Goal: Task Accomplishment & Management: Use online tool/utility

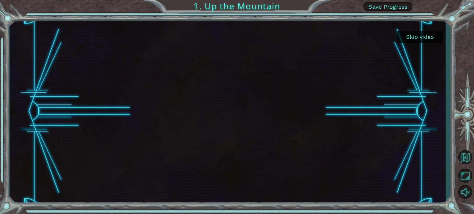
click at [414, 39] on button "Skip video" at bounding box center [420, 37] width 46 height 12
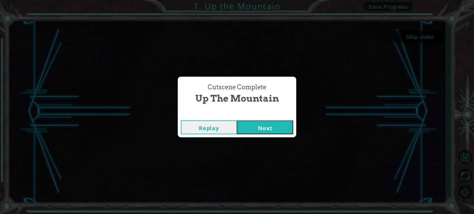
click at [269, 131] on button "Next" at bounding box center [265, 128] width 56 height 14
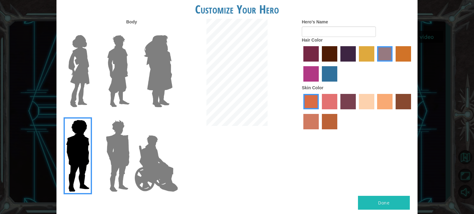
click at [162, 163] on img at bounding box center [156, 164] width 48 height 62
click at [172, 116] on input "Hero Jamie" at bounding box center [172, 116] width 0 height 0
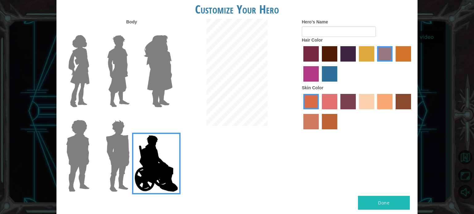
click at [436, 48] on div "Customize Your Hero Body Hero's Name Hair Color Skin Color Done" at bounding box center [237, 107] width 474 height 214
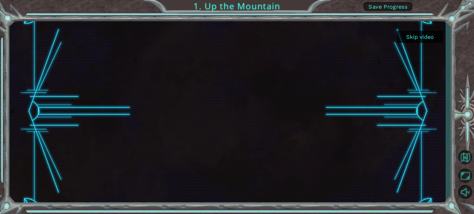
click at [424, 35] on button "Skip video" at bounding box center [420, 37] width 46 height 12
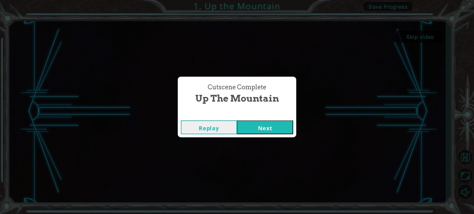
click at [254, 133] on button "Next" at bounding box center [265, 128] width 56 height 14
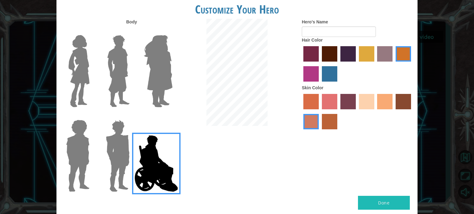
click at [324, 26] on form "Hero's Name" at bounding box center [357, 28] width 111 height 18
click at [319, 30] on input "Hero's Name" at bounding box center [339, 32] width 74 height 10
type input "azka"
click at [334, 53] on label "maroon hair color" at bounding box center [329, 53] width 15 height 15
click at [319, 64] on input "maroon hair color" at bounding box center [319, 64] width 0 height 0
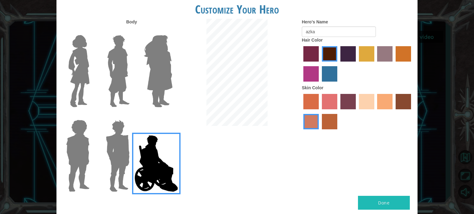
click at [385, 201] on button "Done" at bounding box center [384, 203] width 52 height 14
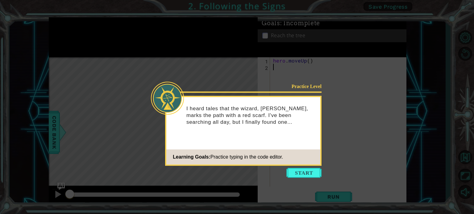
click at [295, 178] on button "Start" at bounding box center [303, 173] width 35 height 10
click at [292, 175] on icon at bounding box center [237, 107] width 474 height 214
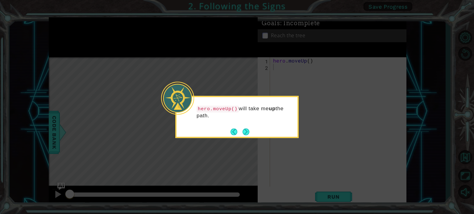
click at [343, 120] on icon at bounding box center [237, 107] width 474 height 214
click at [466, 51] on icon at bounding box center [237, 107] width 474 height 214
click at [462, 37] on icon at bounding box center [237, 107] width 474 height 214
click at [249, 133] on button "Next" at bounding box center [245, 132] width 7 height 7
click at [250, 133] on body "1 ההההההההההההההההההההההההההההההההההההההההההההההההההההההההההההההההההההההההההההה…" at bounding box center [237, 107] width 474 height 214
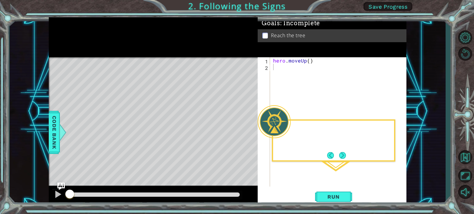
click at [250, 133] on div "Level Map" at bounding box center [191, 148] width 285 height 182
click at [465, 35] on button "Level Options" at bounding box center [465, 37] width 18 height 14
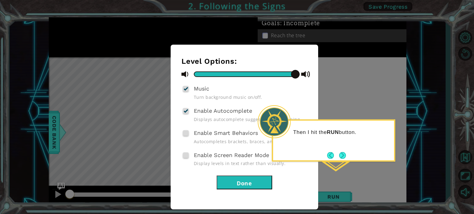
click at [261, 185] on button "Done" at bounding box center [244, 183] width 56 height 14
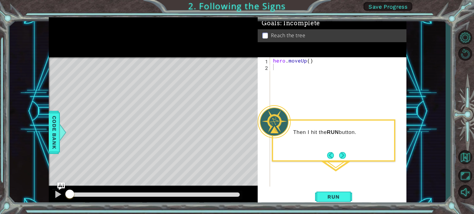
click at [399, 8] on span "Save Progress" at bounding box center [387, 6] width 39 height 6
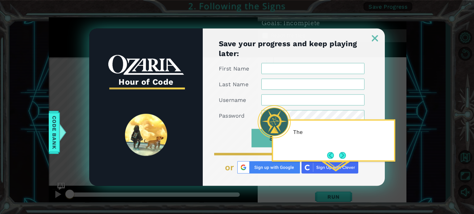
type input "muchamadazkaadhyaksa"
click at [377, 39] on img at bounding box center [375, 38] width 6 height 6
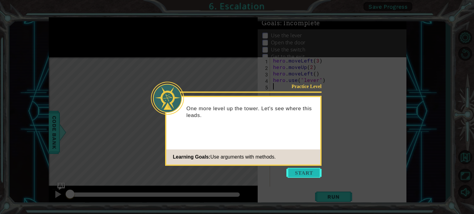
click at [301, 175] on button "Start" at bounding box center [303, 173] width 35 height 10
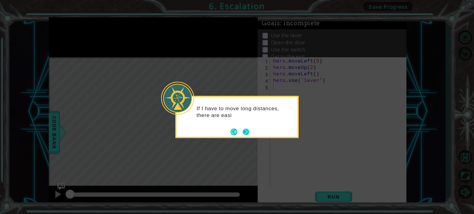
click at [244, 132] on button "Next" at bounding box center [245, 132] width 7 height 7
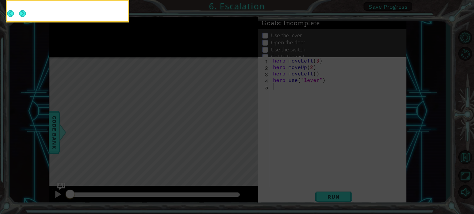
click at [244, 132] on icon at bounding box center [237, 32] width 474 height 364
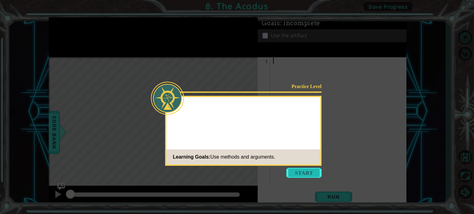
click at [307, 175] on button "Start" at bounding box center [303, 173] width 35 height 10
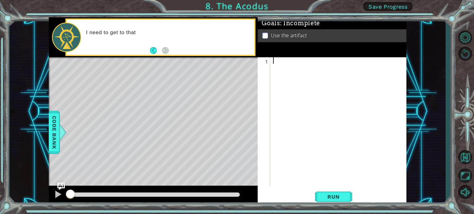
click at [171, 65] on div "1 ההההההההההההההההההההההההההההההההההההההההההההההההההההההההההההההההההההההההההההה…" at bounding box center [227, 111] width 357 height 189
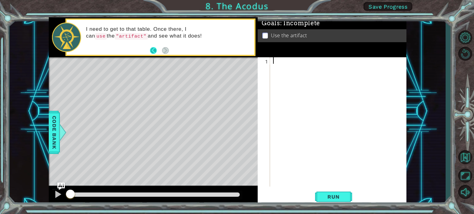
click at [153, 50] on button "Back" at bounding box center [156, 50] width 12 height 7
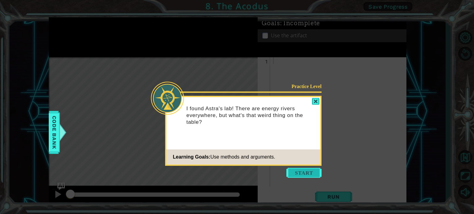
click at [303, 175] on button "Start" at bounding box center [303, 173] width 35 height 10
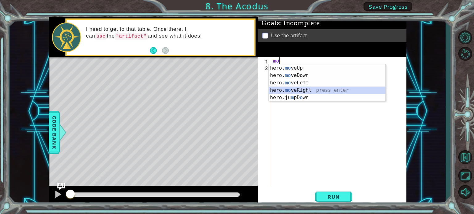
click at [282, 90] on div "hero. mo veUp press enter hero. mo veDown press enter hero. mo veLeft press ent…" at bounding box center [327, 90] width 117 height 52
type textarea "hero.moveRight(1)"
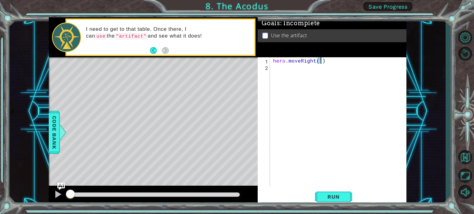
click at [274, 69] on div "hero . moveRight ( 1 )" at bounding box center [340, 128] width 136 height 142
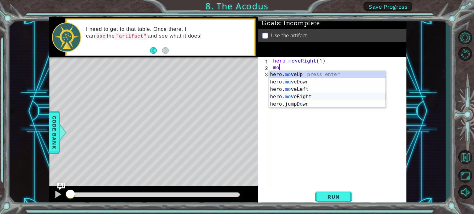
click at [283, 97] on div "hero. mo veUp press enter hero. mo veDown press enter hero. mo veLeft press ent…" at bounding box center [327, 97] width 117 height 52
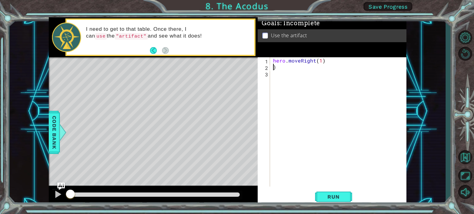
type textarea ")"
click at [320, 61] on div "hero . moveRight ( 1 )" at bounding box center [340, 128] width 136 height 142
type textarea "hero.moveRight(2)"
click at [329, 199] on span "Run" at bounding box center [333, 197] width 24 height 6
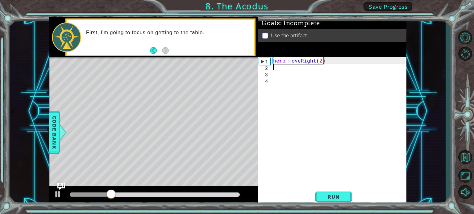
click at [337, 62] on div "hero . moveRight ( 2 )" at bounding box center [340, 128] width 136 height 142
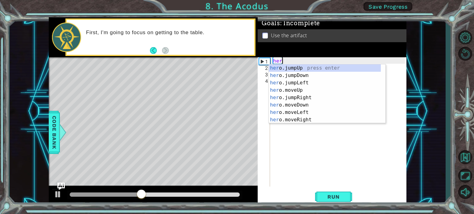
type textarea "h"
type textarea "hero"
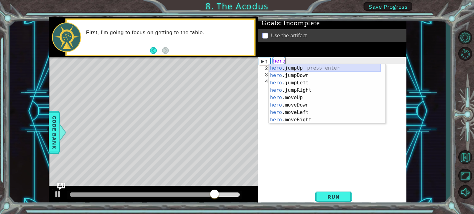
click at [297, 69] on div "hero .jumpUp press enter hero .jumpDown press enter hero .jumpLeft press enter …" at bounding box center [325, 101] width 112 height 74
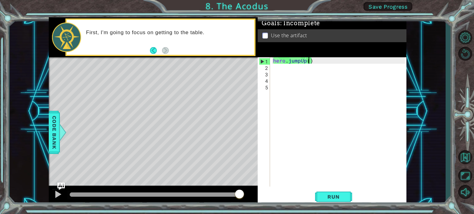
click at [307, 60] on div "hero . jumpUp ( )" at bounding box center [340, 128] width 136 height 142
type textarea "hero.jumpUp(2)"
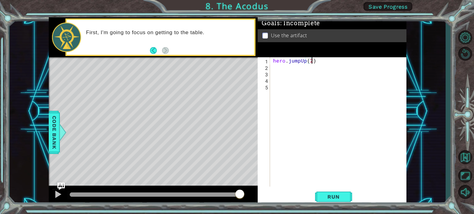
scroll to position [0, 2]
click at [327, 98] on div "hero . jumpUp ( 2 )" at bounding box center [340, 128] width 136 height 142
click at [344, 196] on span "Run" at bounding box center [333, 197] width 24 height 6
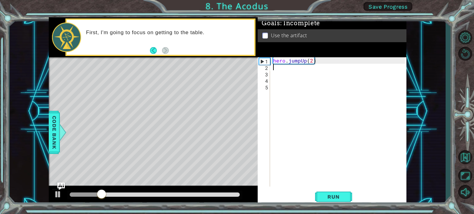
click at [272, 70] on div "hero . jumpUp ( 2 )" at bounding box center [340, 128] width 136 height 142
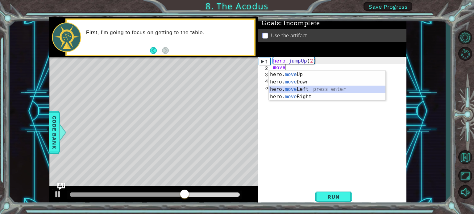
click at [293, 91] on div "hero. move Up press enter hero. move Down press enter hero. move Left press ent…" at bounding box center [327, 93] width 117 height 44
type textarea "hero.moveLeft(1)"
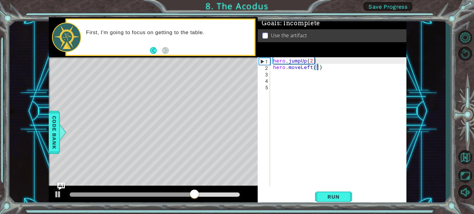
click at [333, 104] on div "hero . jumpUp ( 2 ) hero . moveLeft ( 1 )" at bounding box center [340, 128] width 136 height 142
click at [335, 198] on span "Run" at bounding box center [333, 197] width 24 height 6
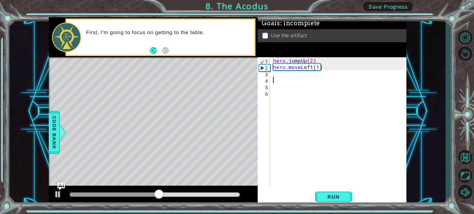
click at [272, 77] on div "hero . jumpUp ( 2 ) hero . moveLeft ( 1 )" at bounding box center [340, 128] width 136 height 142
click at [273, 76] on div "hero . jumpUp ( 2 ) hero . moveLeft ( 1 )" at bounding box center [340, 128] width 136 height 142
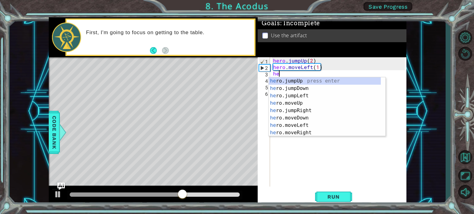
type textarea "her"
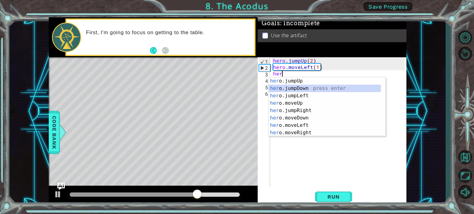
click at [276, 90] on div "her o.jumpUp press enter her o.jumpDown press enter her o.jumpLeft press enter …" at bounding box center [325, 114] width 112 height 74
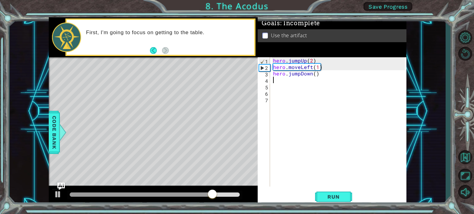
click at [320, 74] on div "hero . jumpUp ( 2 ) hero . moveLeft ( 1 ) hero . jumpDown ( )" at bounding box center [340, 128] width 136 height 142
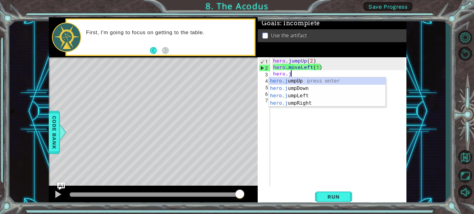
type textarea "hero."
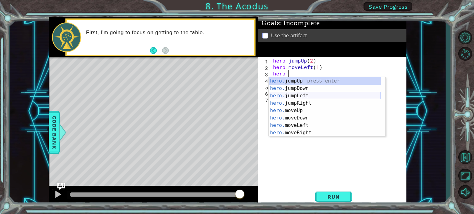
click at [303, 95] on div "hero. jumpUp press enter hero. jumpDown press enter hero. jumpLeft press enter …" at bounding box center [325, 114] width 112 height 74
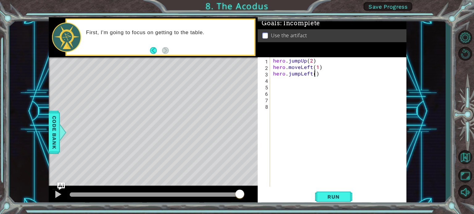
click at [314, 73] on div "hero . jumpUp ( 2 ) hero . moveLeft ( 1 ) hero . jumpLeft ( )" at bounding box center [340, 128] width 136 height 142
type textarea "hero.jumpLeft(2)"
click at [271, 80] on div "hero.jumpLeft(2) 1 2 3 4 5 6 7 8 hero . jumpUp ( 2 ) hero . moveLeft ( 1 ) hero…" at bounding box center [330, 122] width 147 height 130
click at [274, 80] on div "hero . jumpUp ( 2 ) hero . moveLeft ( 1 ) hero . jumpLeft ( 2 )" at bounding box center [340, 128] width 136 height 142
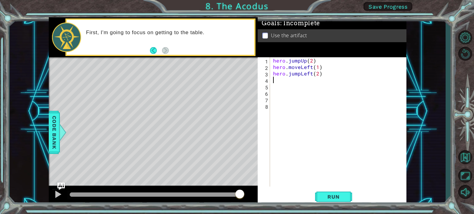
scroll to position [0, 0]
click at [326, 197] on span "Run" at bounding box center [333, 197] width 24 height 6
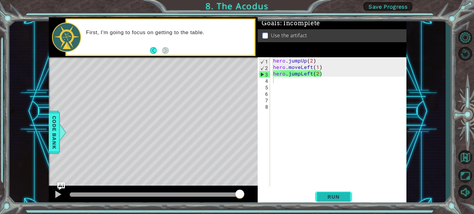
click at [330, 195] on span "Run" at bounding box center [333, 197] width 24 height 6
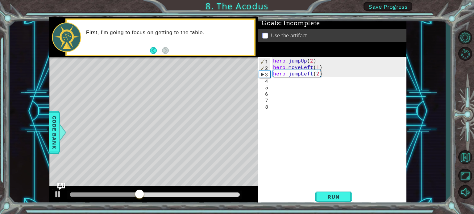
click at [323, 75] on div "hero . jumpUp ( 2 ) hero . moveLeft ( 1 ) hero . jumpLeft ( 2 )" at bounding box center [340, 128] width 136 height 142
click at [316, 75] on div "hero . jumpUp ( 2 ) hero . moveLeft ( 1 ) hero . jumpLeft ( 2 )" at bounding box center [340, 128] width 136 height 142
click at [319, 73] on div "hero . jumpUp ( 2 ) hero . moveLeft ( 1 ) hero . jumpLeft ( 2 )" at bounding box center [340, 128] width 136 height 142
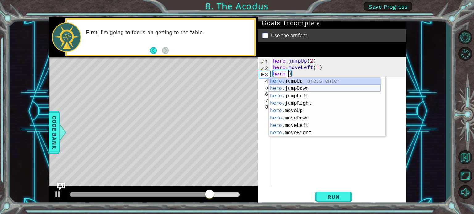
click at [302, 89] on div "hero. jumpUp press enter hero. jumpDown press enter hero. jumpLeft press enter …" at bounding box center [325, 114] width 112 height 74
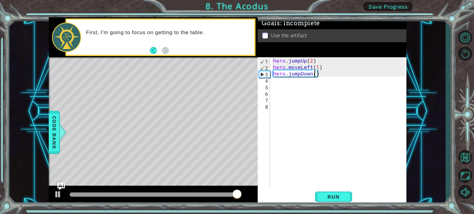
type textarea "hero.jumpDown(2)"
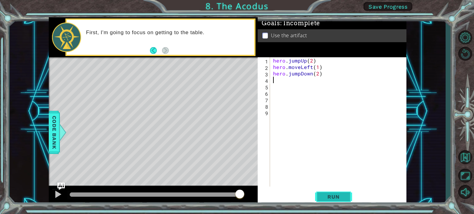
click at [326, 198] on span "Run" at bounding box center [333, 197] width 24 height 6
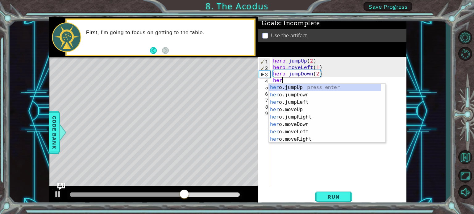
type textarea "hero"
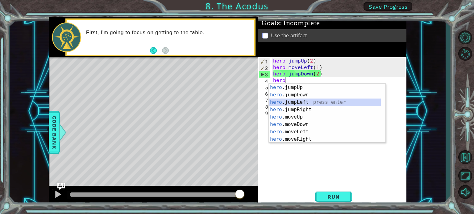
click at [274, 101] on div "hero .jumpUp press enter hero .jumpDown press enter hero .jumpLeft press enter …" at bounding box center [325, 121] width 112 height 74
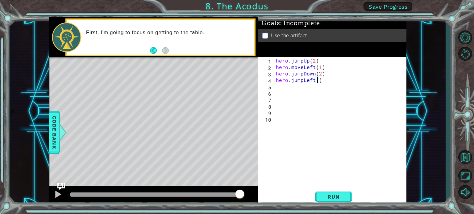
click at [318, 81] on div "hero . jumpUp ( 2 ) hero . moveLeft ( 1 ) hero . jumpDown ( 2 ) hero . jumpLeft…" at bounding box center [340, 128] width 133 height 142
type textarea "hero.jumpLeft(1)"
click at [327, 198] on span "Run" at bounding box center [333, 197] width 24 height 6
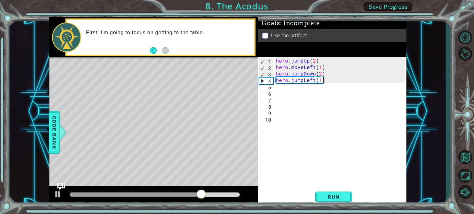
click at [325, 81] on div "hero . jumpUp ( 2 ) hero . moveLeft ( 1 ) hero . jumpDown ( 2 ) hero . jumpLeft…" at bounding box center [340, 128] width 133 height 142
click at [276, 89] on div "hero . jumpUp ( 2 ) hero . moveLeft ( 1 ) hero . jumpDown ( 2 ) hero . jumpLeft…" at bounding box center [340, 128] width 133 height 142
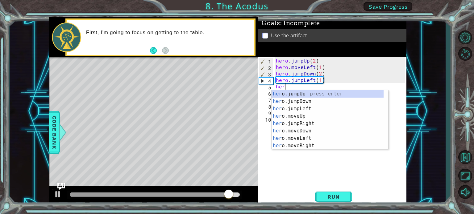
scroll to position [0, 0]
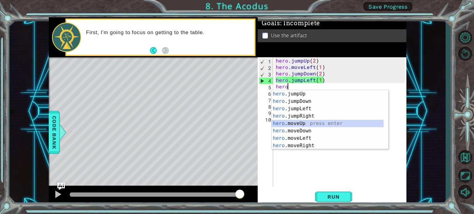
click at [292, 125] on div "hero .jumpUp press enter hero .jumpDown press enter hero .jumpLeft press enter …" at bounding box center [327, 127] width 112 height 74
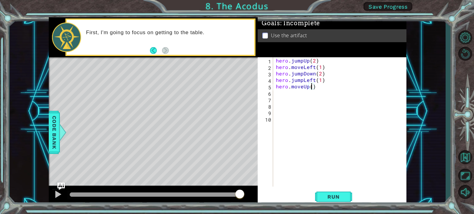
type textarea "hero.moveUp(2)"
click at [321, 88] on div "hero . jumpUp ( 2 ) hero . moveLeft ( 1 ) hero . jumpDown ( 2 ) hero . jumpLeft…" at bounding box center [340, 128] width 133 height 142
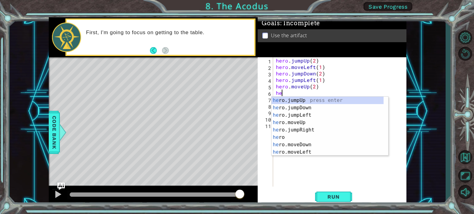
type textarea "her"
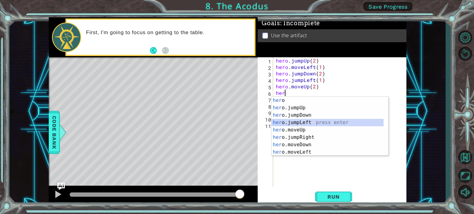
click at [303, 123] on div "her o press enter her o.jumpUp press enter her o.jumpDown press enter her o.jum…" at bounding box center [327, 134] width 112 height 74
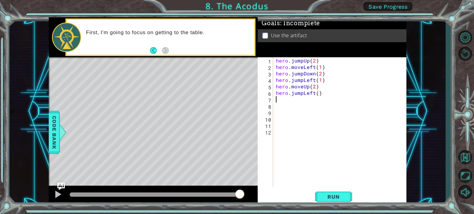
click at [316, 94] on div "hero . jumpUp ( 2 ) hero . moveLeft ( 1 ) hero . jumpDown ( 2 ) hero . jumpLeft…" at bounding box center [340, 128] width 133 height 142
type textarea "hero.jumpLeft(1)"
drag, startPoint x: 322, startPoint y: 92, endPoint x: 274, endPoint y: 100, distance: 48.4
click at [274, 100] on div "hero.jumpLeft(1) 1 2 3 4 5 6 7 8 9 10 11 12 hero . jumpUp ( 2 ) hero . moveLeft…" at bounding box center [330, 122] width 147 height 130
click at [275, 99] on div "hero . jumpUp ( 2 ) hero . moveLeft ( 1 ) hero . jumpDown ( 2 ) hero . jumpLeft…" at bounding box center [340, 128] width 133 height 142
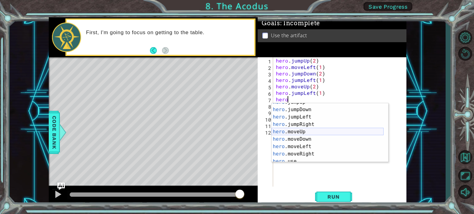
scroll to position [15, 0]
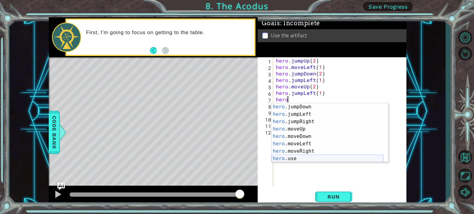
click at [289, 157] on div "hero .jumpDown press enter hero .jumpLeft press enter hero .jumpRight press ent…" at bounding box center [327, 140] width 112 height 74
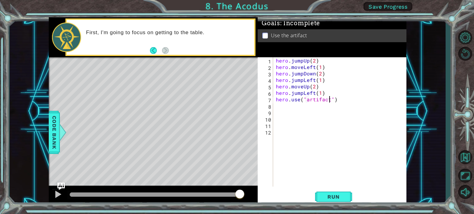
scroll to position [0, 3]
click at [339, 100] on div "hero . jumpUp ( 2 ) hero . moveLeft ( 1 ) hero . jumpDown ( 2 ) hero . jumpLeft…" at bounding box center [340, 128] width 133 height 142
click at [335, 200] on span "Run" at bounding box center [333, 197] width 24 height 6
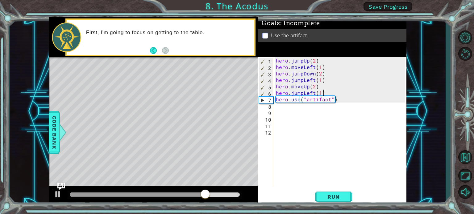
click at [324, 91] on div "hero . jumpUp ( 2 ) hero . moveLeft ( 1 ) hero . jumpDown ( 2 ) hero . jumpLeft…" at bounding box center [340, 128] width 133 height 142
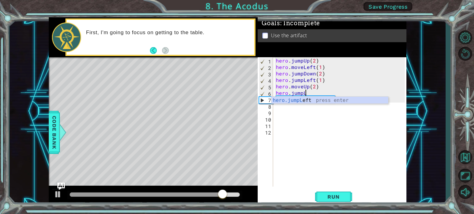
type textarea "hero.jump"
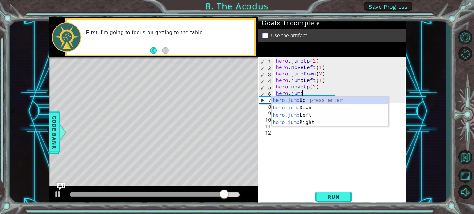
scroll to position [0, 1]
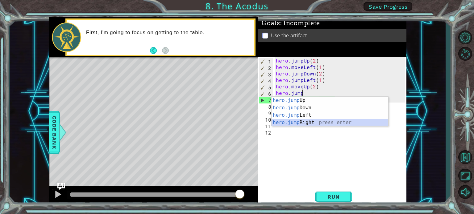
click at [292, 125] on div "hero.jump Up press enter hero.jump Down press enter hero.jump Left press enter …" at bounding box center [329, 119] width 117 height 44
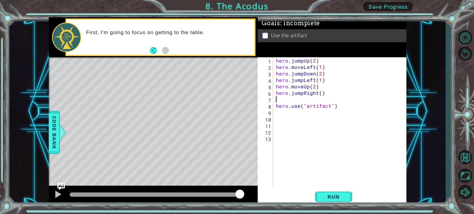
scroll to position [0, 0]
click at [320, 94] on div "hero . jumpUp ( 2 ) hero . moveLeft ( 1 ) hero . jumpDown ( 2 ) hero . jumpLeft…" at bounding box center [340, 128] width 133 height 142
type textarea "hero.jumpRight(1)"
click at [279, 100] on div "hero . jumpUp ( 2 ) hero . moveLeft ( 1 ) hero . jumpDown ( 2 ) hero . jumpLeft…" at bounding box center [340, 128] width 133 height 142
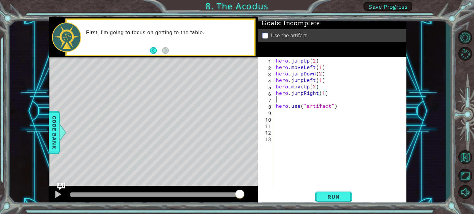
scroll to position [0, 0]
type textarea "hero.jumpRight(1)"
click at [279, 107] on div "hero . jumpUp ( 2 ) hero . moveLeft ( 1 ) hero . jumpDown ( 2 ) hero . jumpLeft…" at bounding box center [340, 128] width 133 height 142
click at [330, 195] on span "Run" at bounding box center [333, 197] width 24 height 6
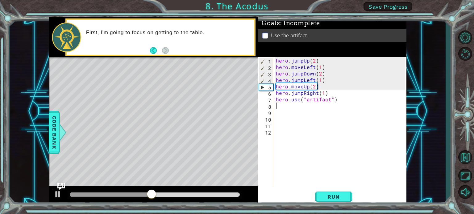
click at [317, 92] on div "hero . jumpUp ( 2 ) hero . moveLeft ( 1 ) hero . jumpDown ( 2 ) hero . jumpLeft…" at bounding box center [340, 128] width 133 height 142
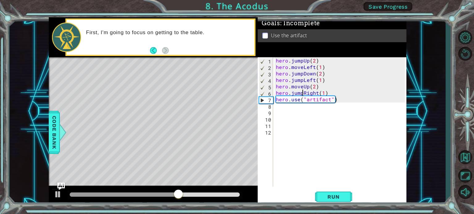
click at [302, 92] on div "hero . jumpUp ( 2 ) hero . moveLeft ( 1 ) hero . jumpDown ( 2 ) hero . jumpLeft…" at bounding box center [340, 128] width 133 height 142
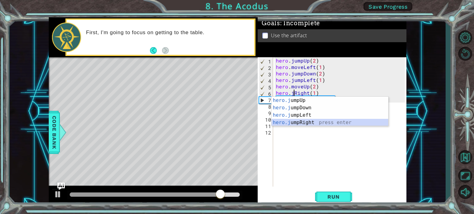
click at [310, 123] on div "hero.j umpUp press enter hero.j umpDown press enter hero.j umpLeft press enter …" at bounding box center [329, 119] width 117 height 44
type textarea "hero.jumpRight()(1)"
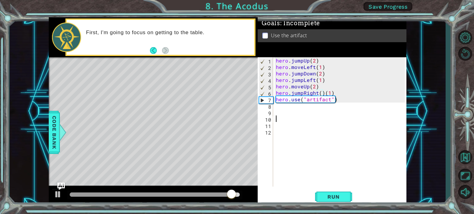
click at [332, 118] on div "hero . jumpUp ( 2 ) hero . moveLeft ( 1 ) hero . jumpDown ( 2 ) hero . jumpLeft…" at bounding box center [340, 128] width 133 height 142
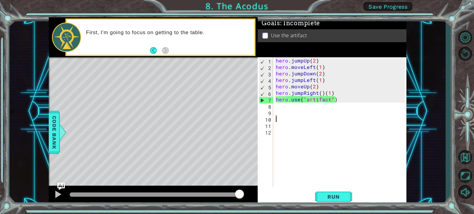
click at [338, 97] on div "hero . jumpUp ( 2 ) hero . moveLeft ( 1 ) hero . jumpDown ( 2 ) hero . jumpLeft…" at bounding box center [340, 128] width 133 height 142
type textarea "hero.use("artifact")"
click at [276, 110] on div "hero . jumpUp ( 2 ) hero . moveLeft ( 1 ) hero . jumpDown ( 2 ) hero . jumpLeft…" at bounding box center [340, 128] width 133 height 142
click at [274, 106] on div "1 2 3 4 5 6 7 8 9 10 11 12 hero . jumpUp ( 2 ) hero . moveLeft ( 1 ) hero . jum…" at bounding box center [330, 122] width 147 height 130
click at [278, 105] on div "hero . jumpUp ( 2 ) hero . moveLeft ( 1 ) hero . jumpDown ( 2 ) hero . jumpLeft…" at bounding box center [340, 128] width 133 height 142
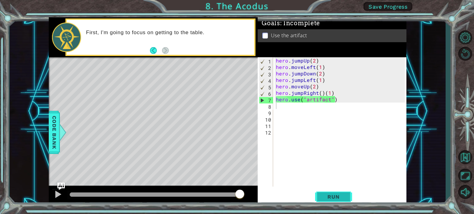
click at [327, 202] on button "Run" at bounding box center [333, 197] width 37 height 15
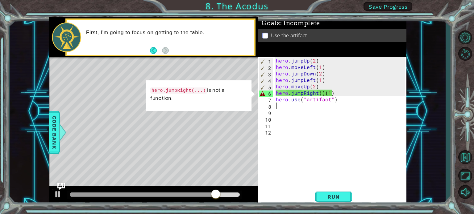
click at [317, 94] on div "hero . jumpUp ( 2 ) hero . moveLeft ( 1 ) hero . jumpDown ( 2 ) hero . jumpLeft…" at bounding box center [340, 128] width 133 height 142
click at [301, 92] on div "hero . jumpUp ( 2 ) hero . moveLeft ( 1 ) hero . jumpDown ( 2 ) hero . jumpLeft…" at bounding box center [340, 128] width 133 height 142
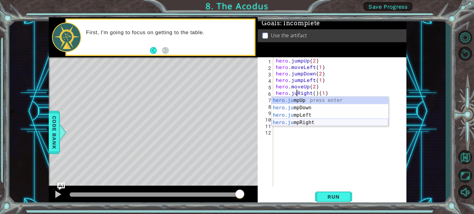
click at [304, 120] on div "hero.ju mpUp press enter hero.ju mpDown press enter hero.ju mpLeft press enter …" at bounding box center [329, 119] width 117 height 44
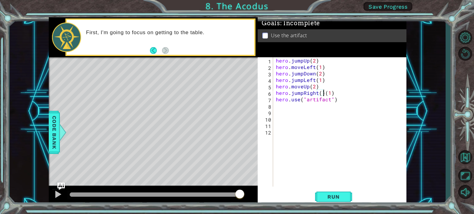
click at [302, 93] on div "hero . jumpUp ( 2 ) hero . moveLeft ( 1 ) hero . jumpDown ( 2 ) hero . jumpLeft…" at bounding box center [340, 128] width 133 height 142
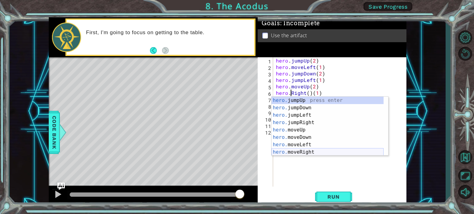
click at [311, 152] on div "hero. jumpUp press enter hero. jumpDown press enter hero. jumpLeft press enter …" at bounding box center [327, 134] width 112 height 74
type textarea "hero.moveRight(1)(1)"
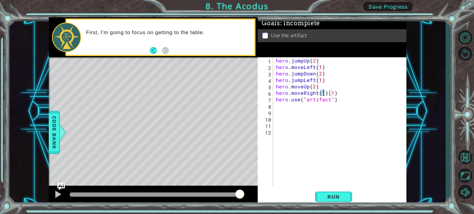
click at [337, 96] on div "hero . jumpUp ( 2 ) hero . moveLeft ( 1 ) hero . jumpDown ( 2 ) hero . jumpLeft…" at bounding box center [340, 128] width 133 height 142
click at [269, 110] on div "9" at bounding box center [266, 113] width 14 height 6
click at [278, 105] on div "hero . jumpUp ( 2 ) hero . moveLeft ( 1 ) hero . jumpDown ( 2 ) hero . jumpLeft…" at bounding box center [340, 128] width 133 height 142
click at [327, 194] on span "Run" at bounding box center [333, 197] width 24 height 6
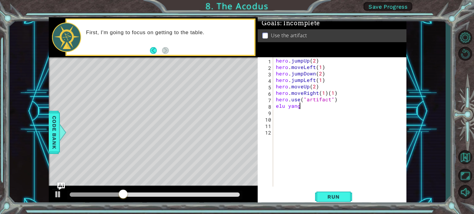
scroll to position [0, 0]
type textarea "e"
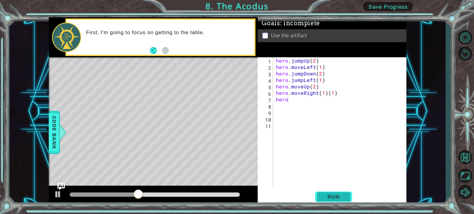
click at [342, 196] on span "Run" at bounding box center [333, 197] width 24 height 6
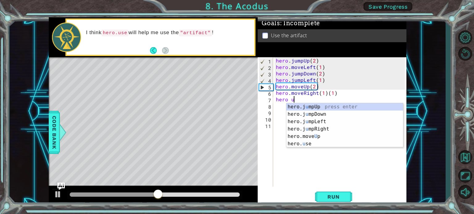
scroll to position [0, 1]
click at [301, 143] on div "hero.j u mpUp press enter hero.j u mpDown press enter hero.j u mpLeft press ent…" at bounding box center [344, 132] width 117 height 59
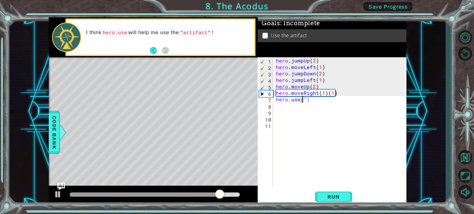
click at [336, 94] on div "hero . jumpUp ( 2 ) hero . moveLeft ( 1 ) hero . jumpDown ( 2 ) hero . jumpLeft…" at bounding box center [340, 128] width 133 height 142
click at [333, 93] on div "hero . jumpUp ( 2 ) hero . moveLeft ( 1 ) hero . jumpDown ( 2 ) hero . jumpLeft…" at bounding box center [340, 128] width 133 height 142
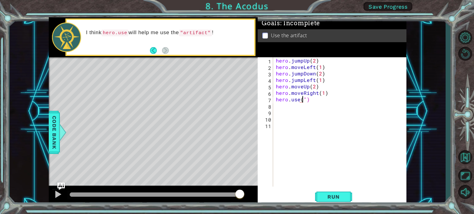
click at [304, 98] on div "hero . jumpUp ( 2 ) hero . moveLeft ( 1 ) hero . jumpDown ( 2 ) hero . jumpLeft…" at bounding box center [340, 128] width 133 height 142
click at [303, 97] on div "hero . jumpUp ( 2 ) hero . moveLeft ( 1 ) hero . jumpDown ( 2 ) hero . jumpLeft…" at bounding box center [340, 128] width 133 height 142
click at [326, 197] on span "Run" at bounding box center [333, 197] width 24 height 6
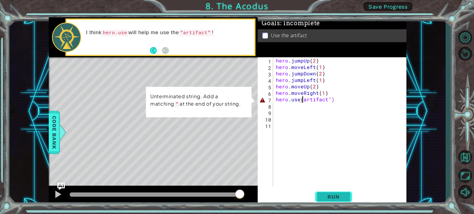
scroll to position [0, 2]
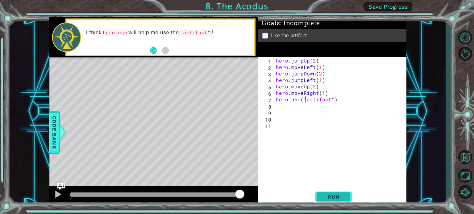
type textarea "hero.use("artifact")"
click at [324, 195] on span "Run" at bounding box center [333, 197] width 24 height 6
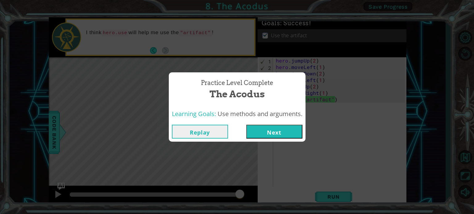
click at [276, 128] on button "Next" at bounding box center [274, 132] width 56 height 14
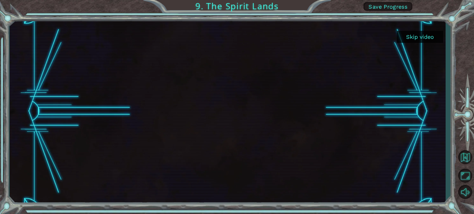
click at [413, 35] on button "Skip video" at bounding box center [420, 37] width 46 height 12
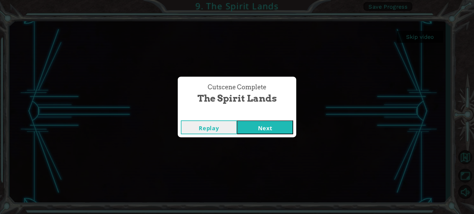
click at [277, 124] on button "Next" at bounding box center [265, 128] width 56 height 14
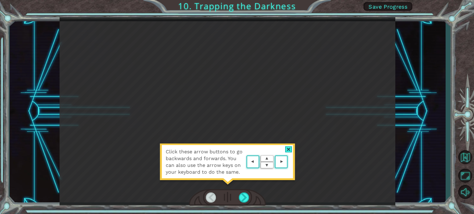
click at [289, 162] on area at bounding box center [289, 162] width 0 height 0
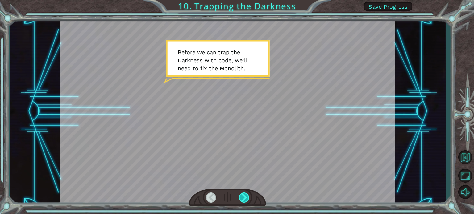
click at [243, 197] on div at bounding box center [244, 198] width 10 height 10
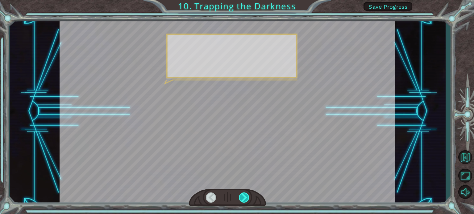
click at [243, 197] on div at bounding box center [244, 198] width 10 height 10
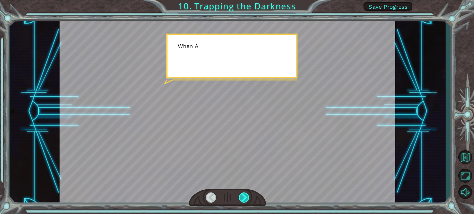
click at [243, 197] on div at bounding box center [244, 198] width 10 height 10
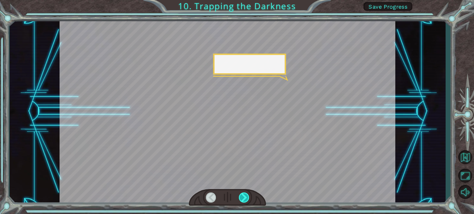
click at [243, 197] on div at bounding box center [244, 198] width 10 height 10
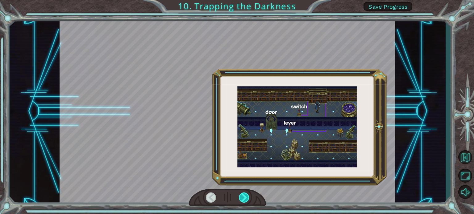
click at [243, 197] on div at bounding box center [244, 198] width 10 height 10
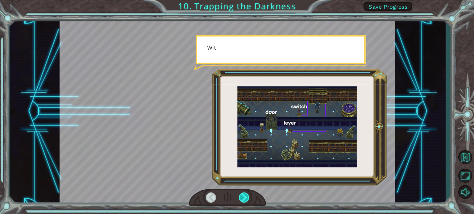
click at [243, 197] on div at bounding box center [244, 198] width 10 height 10
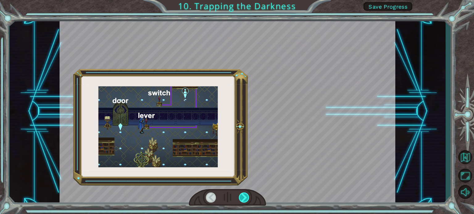
click at [243, 197] on div at bounding box center [244, 198] width 10 height 10
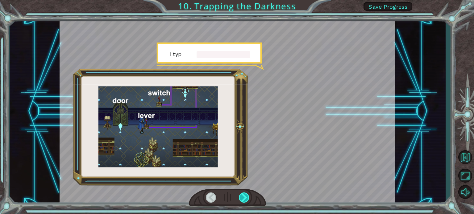
click at [243, 197] on div at bounding box center [244, 198] width 10 height 10
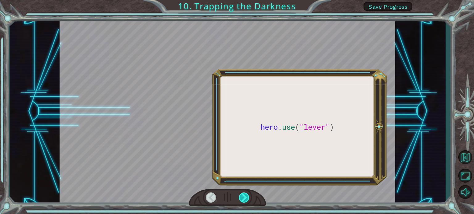
click at [243, 197] on div at bounding box center [244, 198] width 10 height 10
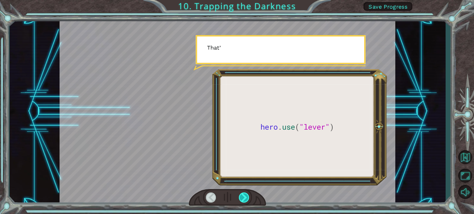
click at [243, 197] on div at bounding box center [244, 198] width 10 height 10
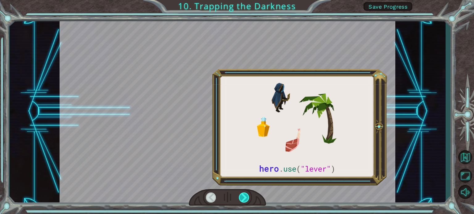
click at [243, 197] on div at bounding box center [244, 198] width 10 height 10
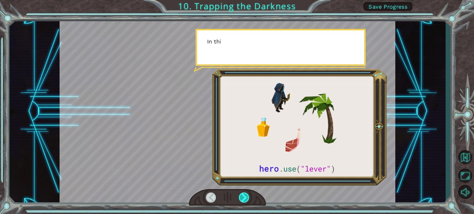
click at [243, 197] on div at bounding box center [244, 198] width 10 height 10
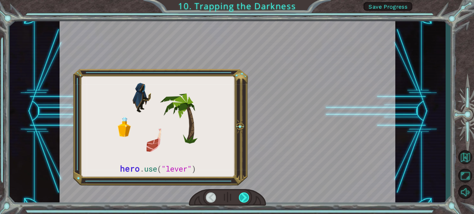
click at [243, 197] on div at bounding box center [244, 198] width 10 height 10
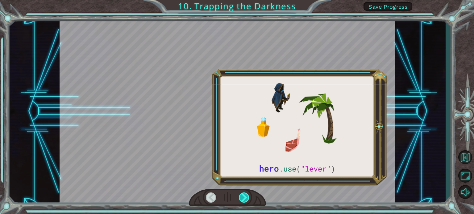
click at [243, 197] on div at bounding box center [244, 198] width 10 height 10
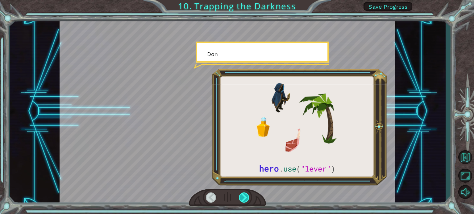
click at [243, 197] on div at bounding box center [244, 198] width 10 height 10
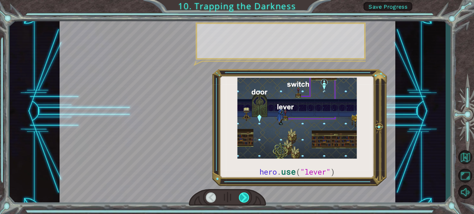
click at [243, 197] on div at bounding box center [244, 198] width 10 height 10
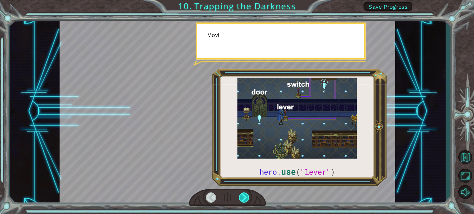
click at [243, 197] on div at bounding box center [244, 198] width 10 height 10
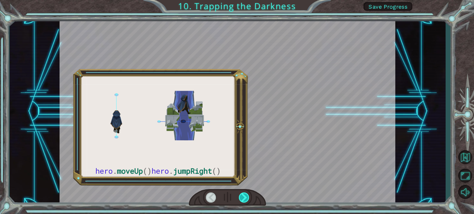
click at [243, 197] on div at bounding box center [244, 198] width 10 height 10
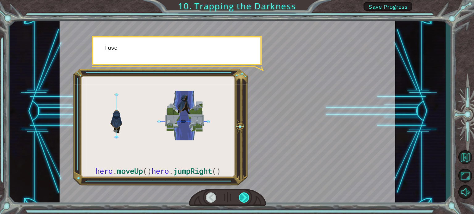
click at [243, 197] on div at bounding box center [244, 198] width 10 height 10
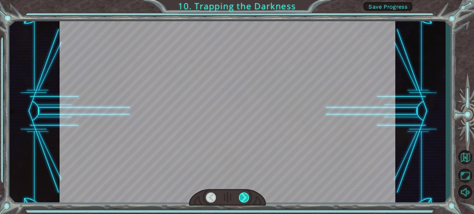
click at [243, 197] on div at bounding box center [244, 198] width 10 height 10
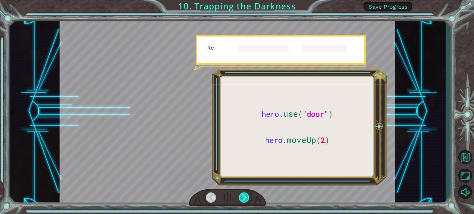
click at [243, 197] on div at bounding box center [244, 198] width 10 height 10
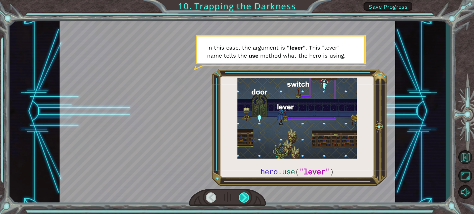
click at [243, 197] on div at bounding box center [244, 198] width 10 height 10
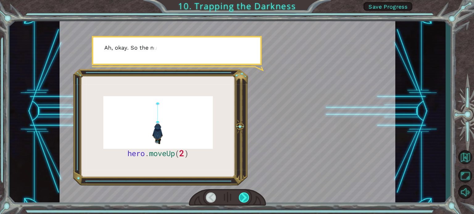
click at [243, 197] on div at bounding box center [244, 198] width 10 height 10
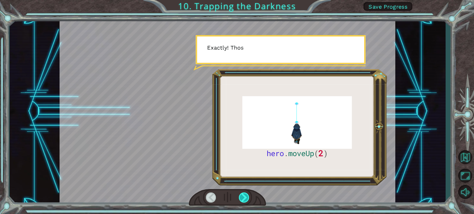
click at [243, 197] on div at bounding box center [244, 198] width 10 height 10
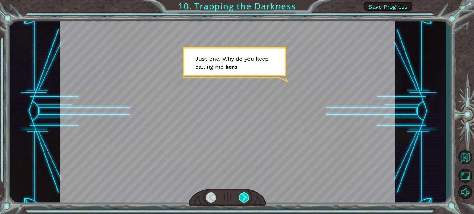
click at [243, 197] on div at bounding box center [244, 198] width 10 height 10
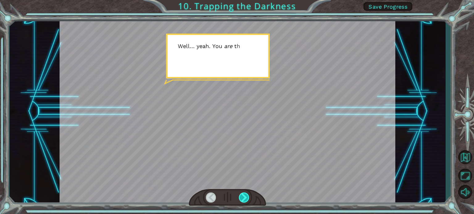
click at [243, 197] on div at bounding box center [244, 198] width 10 height 10
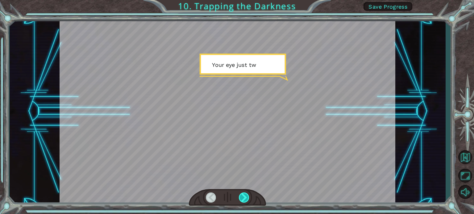
click at [243, 197] on div at bounding box center [244, 198] width 10 height 10
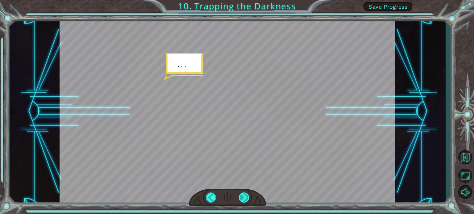
click at [243, 197] on div at bounding box center [244, 198] width 10 height 10
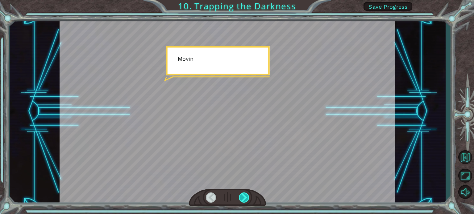
click at [243, 197] on div at bounding box center [244, 198] width 10 height 10
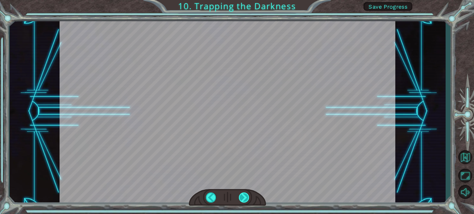
click at [243, 197] on div at bounding box center [244, 198] width 10 height 10
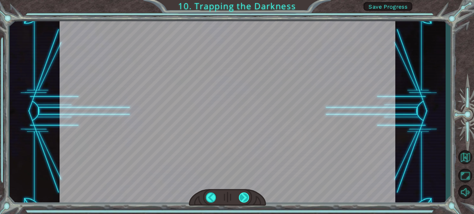
click at [243, 197] on div at bounding box center [244, 198] width 10 height 10
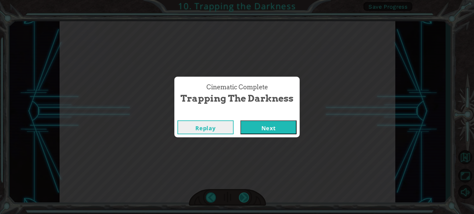
click at [243, 197] on div "Cinematic Complete Trapping the Darkness Replay Next" at bounding box center [237, 107] width 474 height 214
click at [244, 129] on button "Next" at bounding box center [268, 128] width 56 height 14
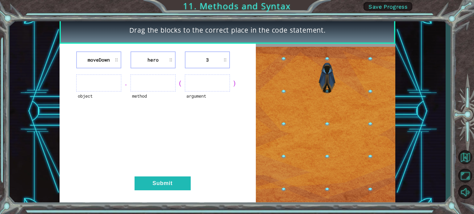
click at [104, 77] on ul at bounding box center [98, 83] width 45 height 17
click at [106, 83] on ul at bounding box center [98, 83] width 45 height 17
click at [110, 85] on ul at bounding box center [98, 83] width 45 height 17
click at [87, 82] on ul at bounding box center [98, 83] width 45 height 17
click at [88, 83] on ul at bounding box center [98, 83] width 45 height 17
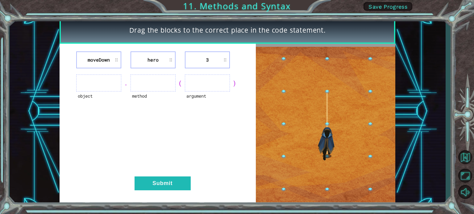
click at [88, 83] on ul at bounding box center [98, 83] width 45 height 17
click at [232, 81] on div ")" at bounding box center [234, 83] width 9 height 9
click at [202, 85] on ul at bounding box center [207, 83] width 45 height 17
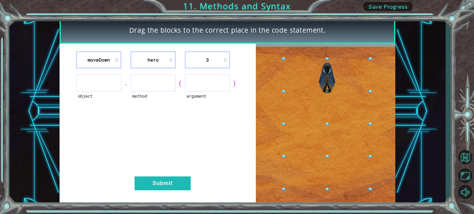
click at [202, 85] on ul at bounding box center [207, 83] width 45 height 17
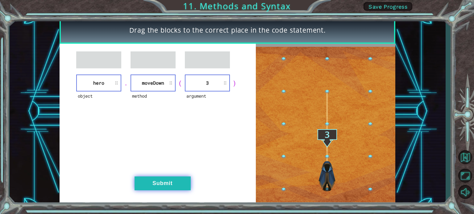
click at [167, 179] on button "Submit" at bounding box center [162, 184] width 56 height 14
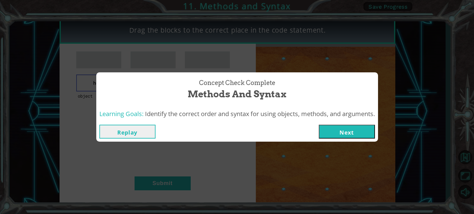
click at [340, 130] on button "Next" at bounding box center [347, 132] width 56 height 14
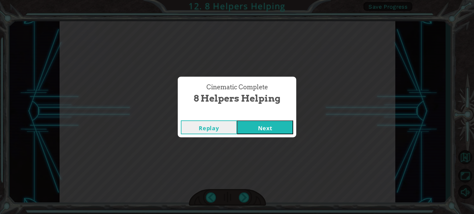
click at [261, 126] on button "Next" at bounding box center [265, 128] width 56 height 14
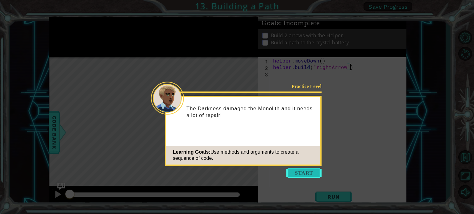
click at [291, 171] on button "Start" at bounding box center [303, 173] width 35 height 10
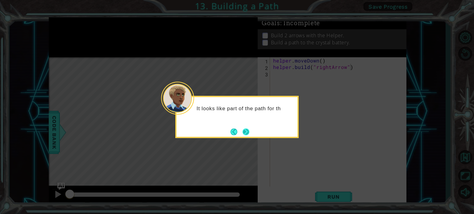
click at [245, 130] on button "Next" at bounding box center [245, 132] width 7 height 7
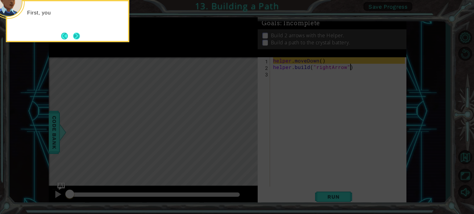
click at [76, 36] on button "Next" at bounding box center [76, 36] width 7 height 7
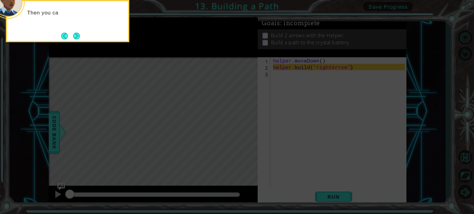
click at [76, 36] on button "Next" at bounding box center [76, 36] width 7 height 7
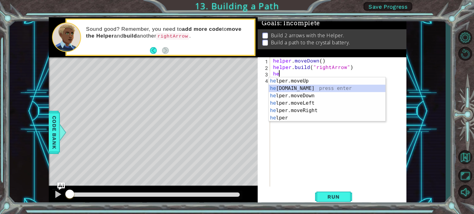
click at [295, 90] on div "he lper.moveUp press enter he lper.build press enter he lper.moveDown press ent…" at bounding box center [327, 106] width 117 height 59
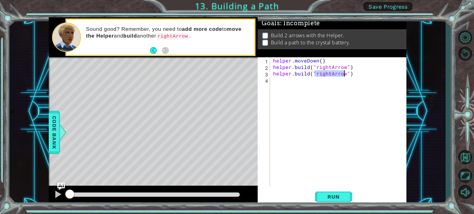
click at [350, 72] on div "helper . moveDown ( ) helper . build ( "rightArrow" ) helper . build ( "rightAr…" at bounding box center [340, 128] width 136 height 142
type textarea "helper.build("rightArrow")"
click at [271, 81] on div "helper.build("rightArrow") 1 2 3 4 helper . moveDown ( ) helper . build ( "righ…" at bounding box center [330, 122] width 147 height 130
click at [274, 81] on div "helper . moveDown ( ) helper . build ( "rightArrow" ) helper . build ( "rightAr…" at bounding box center [340, 128] width 136 height 142
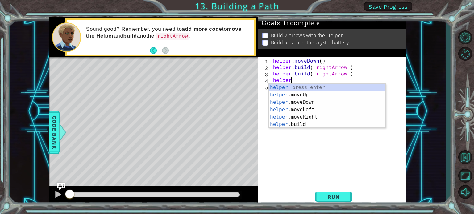
scroll to position [0, 1]
click at [303, 123] on div "helper press enter helper .moveUp press enter helper .moveDown press enter help…" at bounding box center [327, 113] width 117 height 59
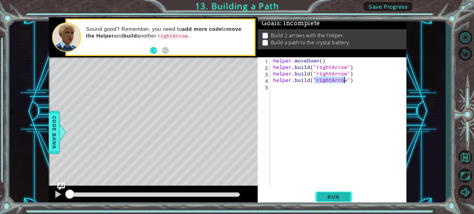
type textarea "helper.build("rightArrow")"
click at [335, 196] on span "Run" at bounding box center [333, 197] width 24 height 6
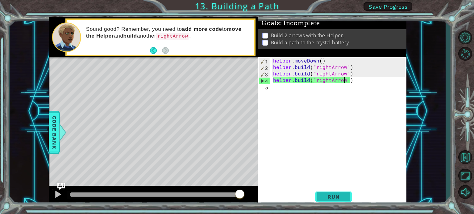
scroll to position [0, 0]
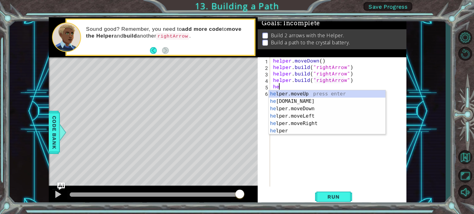
type textarea "h"
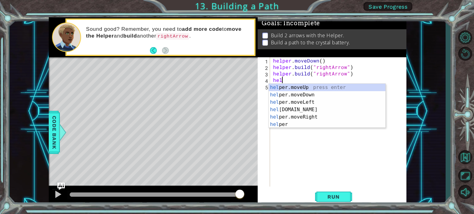
type textarea "h"
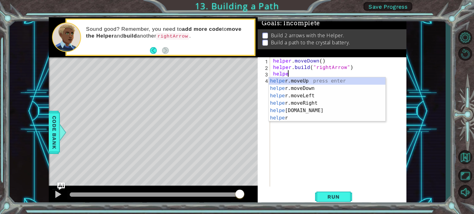
scroll to position [0, 1]
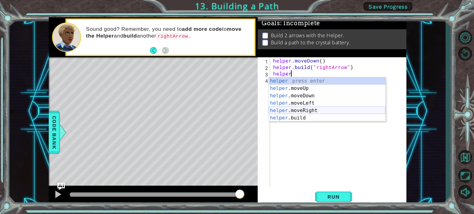
click at [317, 111] on div "helper press enter helper .moveUp press enter helper .moveDown press enter help…" at bounding box center [327, 106] width 117 height 59
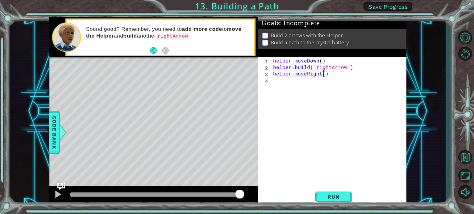
scroll to position [0, 3]
type textarea "helper.moveRight(4)"
click at [327, 196] on span "Run" at bounding box center [333, 197] width 24 height 6
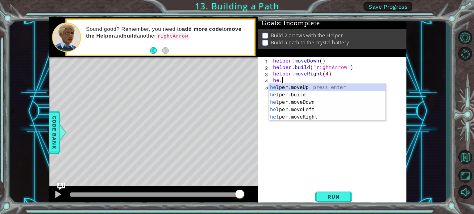
scroll to position [0, 0]
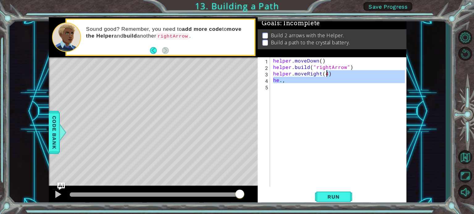
drag, startPoint x: 333, startPoint y: 121, endPoint x: 325, endPoint y: 73, distance: 48.5
click at [325, 73] on div "helper . moveDown ( ) helper . build ( "rightArrow" ) helper . moveRight ( 4 ) …" at bounding box center [340, 128] width 136 height 142
click at [325, 73] on div "helper . moveDown ( ) helper . build ( "rightArrow" ) helper . moveRight ( 4 ) …" at bounding box center [338, 122] width 133 height 130
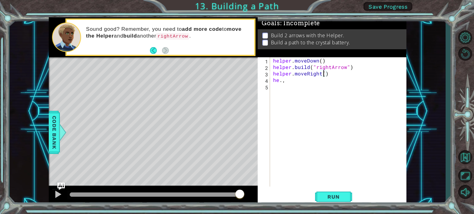
type textarea "helper.moveRight(3)"
click at [291, 81] on div "helper . moveDown ( ) helper . build ( "rightArrow" ) helper . moveRight ( 3 ) …" at bounding box center [340, 128] width 136 height 142
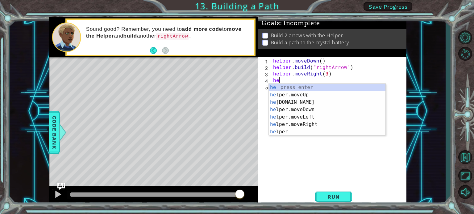
type textarea "h"
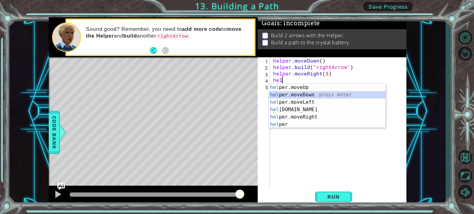
click at [290, 92] on div "hel per.moveUp press enter hel per.moveDown press enter hel per.moveLeft press …" at bounding box center [327, 113] width 117 height 59
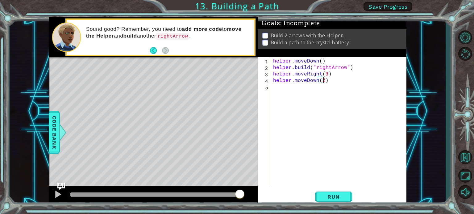
scroll to position [0, 3]
click at [329, 198] on span "Run" at bounding box center [333, 197] width 24 height 6
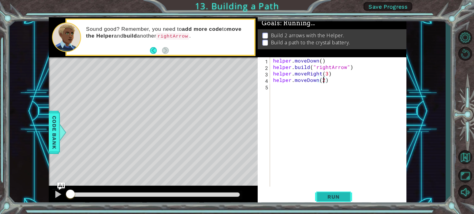
click at [332, 197] on span "Run" at bounding box center [333, 197] width 24 height 6
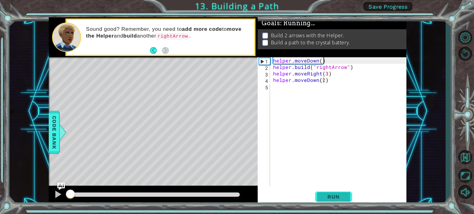
click at [332, 197] on span "Run" at bounding box center [333, 197] width 24 height 6
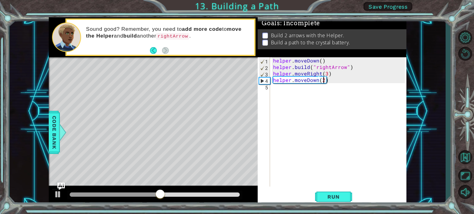
click at [333, 81] on div "helper . moveDown ( ) helper . build ( "rightArrow" ) helper . moveRight ( 3 ) …" at bounding box center [340, 128] width 136 height 142
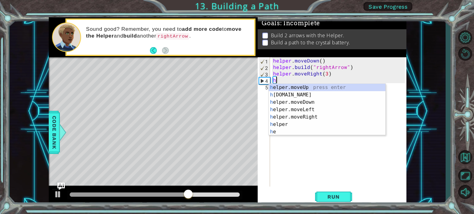
scroll to position [0, 0]
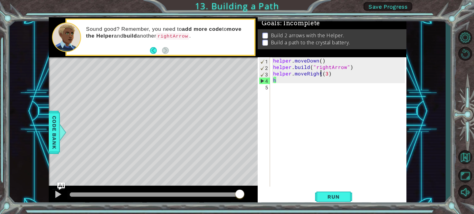
click at [319, 74] on div "helper . moveDown ( ) helper . build ( "rightArrow" ) helper . moveRight ( 3 ) h" at bounding box center [340, 128] width 136 height 142
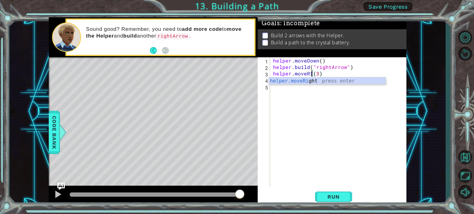
scroll to position [0, 2]
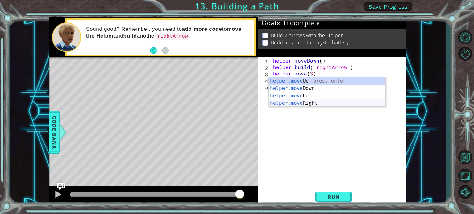
click at [310, 103] on div "helper.move Up press enter helper.move Down press enter helper.move Left press …" at bounding box center [327, 99] width 117 height 44
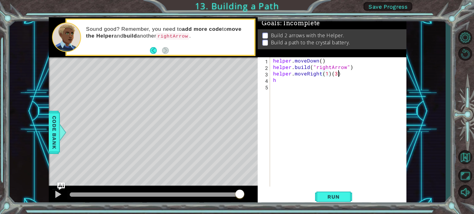
click at [340, 74] on div "helper . moveDown ( ) helper . build ( "rightArrow" ) helper . moveRight ( 1 ) …" at bounding box center [340, 128] width 136 height 142
type textarea "helper.moveRight(1)"
click at [276, 80] on div "helper . moveDown ( ) helper . build ( "rightArrow" ) helper . moveRight ( 1 ) h" at bounding box center [340, 128] width 136 height 142
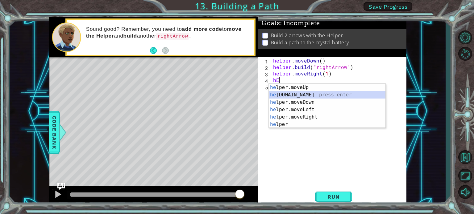
click at [292, 96] on div "he lper.moveUp press enter he lper.build press enter he lper.moveDown press ent…" at bounding box center [327, 113] width 117 height 59
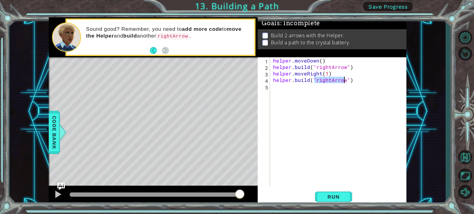
click at [358, 82] on div "helper . moveDown ( ) helper . build ( "rightArrow" ) helper . moveRight ( 1 ) …" at bounding box center [340, 128] width 136 height 142
click at [332, 200] on span "Run" at bounding box center [333, 197] width 24 height 6
click at [327, 72] on div "helper . moveDown ( ) helper . build ( "rightArrow" ) helper . moveRight ( 1 ) …" at bounding box center [340, 128] width 136 height 142
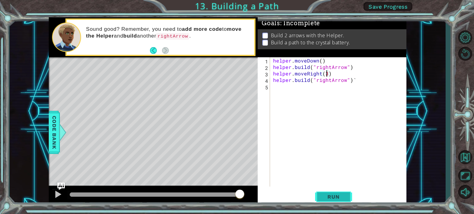
click at [327, 193] on button "Run" at bounding box center [333, 197] width 37 height 15
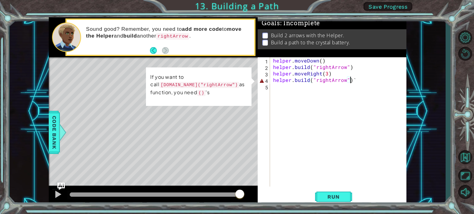
click at [349, 81] on div "helper . moveDown ( ) helper . build ( "rightArrow" ) helper . moveRight ( 3 ) …" at bounding box center [340, 128] width 136 height 142
type textarea "helper.build("rightArrow")"
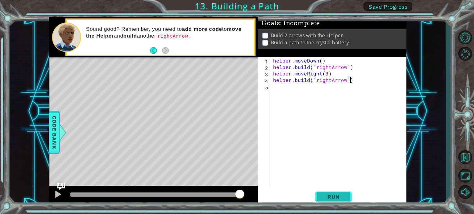
click at [340, 194] on span "Run" at bounding box center [333, 197] width 24 height 6
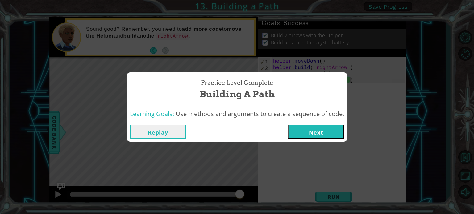
click at [313, 131] on button "Next" at bounding box center [316, 132] width 56 height 14
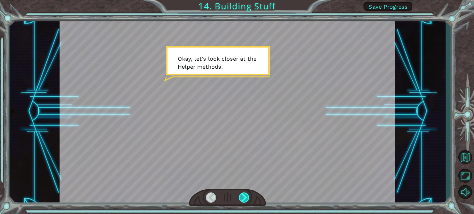
click at [244, 198] on div at bounding box center [244, 198] width 10 height 10
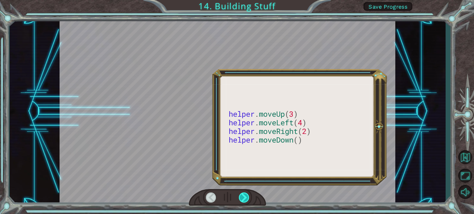
click at [244, 198] on div at bounding box center [244, 198] width 10 height 10
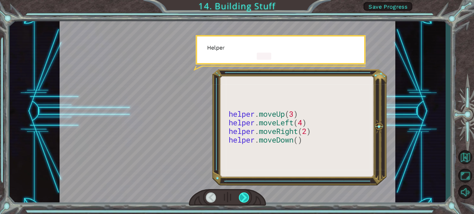
click at [244, 198] on div at bounding box center [244, 198] width 10 height 10
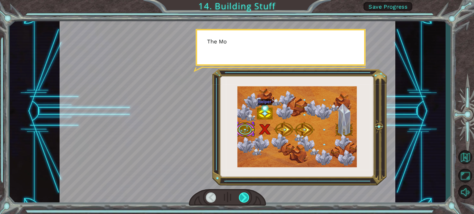
click at [244, 198] on div at bounding box center [244, 198] width 10 height 10
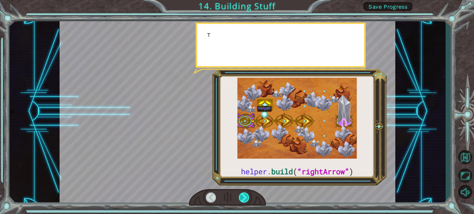
click at [244, 198] on div at bounding box center [244, 198] width 10 height 10
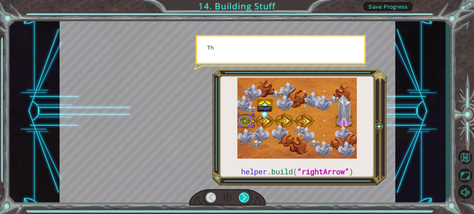
click at [244, 198] on div at bounding box center [244, 198] width 10 height 10
click at [245, 198] on div at bounding box center [244, 198] width 10 height 10
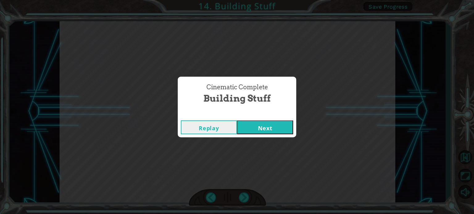
click at [280, 124] on button "Next" at bounding box center [265, 128] width 56 height 14
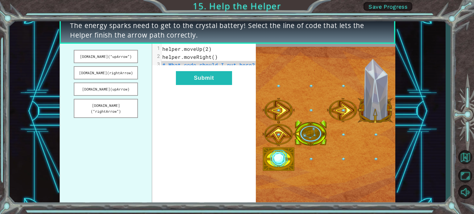
drag, startPoint x: 122, startPoint y: 57, endPoint x: 200, endPoint y: 102, distance: 89.7
click at [200, 102] on div "helper.build(“upArrow”) helper.build(rightArrow) helper.build(upArrow) helper.b…" at bounding box center [158, 125] width 196 height 162
click at [111, 56] on button "[DOMAIN_NAME](“upArrow”)" at bounding box center [106, 56] width 64 height 13
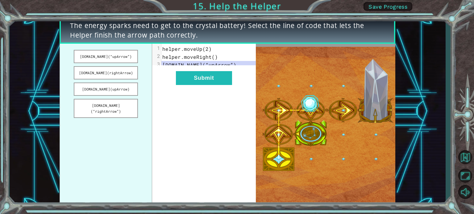
click at [241, 64] on pre "[DOMAIN_NAME](“upArrow”)" at bounding box center [210, 65] width 99 height 8
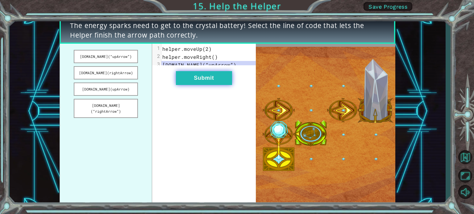
drag, startPoint x: 77, startPoint y: 76, endPoint x: 181, endPoint y: 86, distance: 104.7
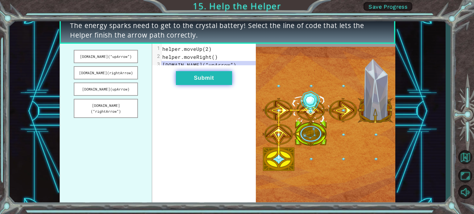
click at [181, 86] on div "helper.build(“upArrow”) helper.build(rightArrow) helper.build(upArrow) helper.b…" at bounding box center [158, 125] width 196 height 162
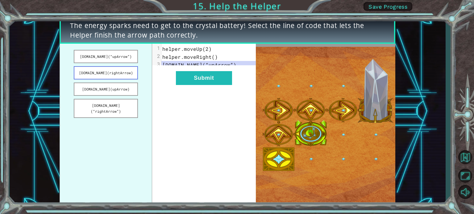
click at [122, 77] on button "[DOMAIN_NAME](rightArrow)" at bounding box center [106, 72] width 64 height 13
click at [123, 91] on button "[DOMAIN_NAME](upArrow)" at bounding box center [106, 89] width 64 height 13
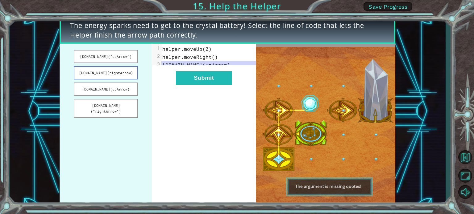
click at [124, 74] on button "[DOMAIN_NAME](rightArrow)" at bounding box center [106, 72] width 64 height 13
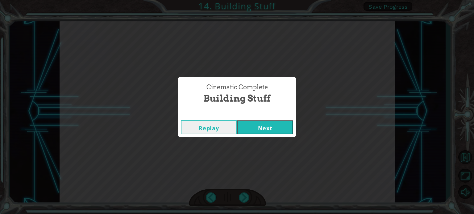
click at [238, 139] on div "Cinematic Complete Building Stuff Replay Next" at bounding box center [237, 107] width 474 height 214
click at [252, 126] on button "Next" at bounding box center [265, 128] width 56 height 14
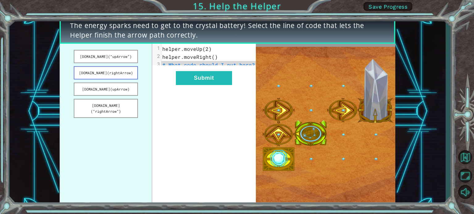
click at [113, 75] on button "[DOMAIN_NAME](rightArrow)" at bounding box center [106, 72] width 64 height 13
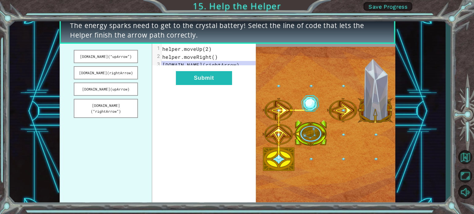
click at [280, 109] on img at bounding box center [325, 125] width 139 height 156
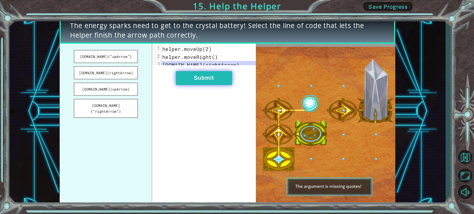
click at [195, 82] on button "Submit" at bounding box center [204, 78] width 56 height 14
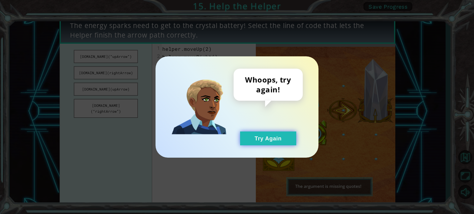
click at [274, 139] on button "Try Again" at bounding box center [268, 139] width 56 height 14
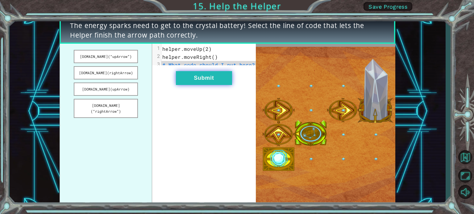
click at [222, 82] on button "Submit" at bounding box center [204, 78] width 56 height 14
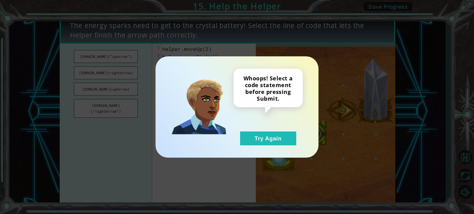
click at [222, 82] on img at bounding box center [198, 107] width 55 height 55
click at [275, 140] on button "Try Again" at bounding box center [268, 139] width 56 height 14
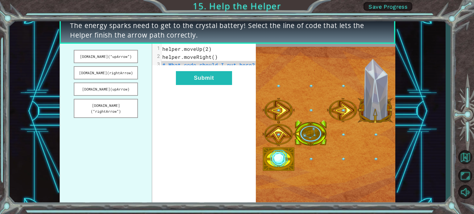
click at [275, 140] on button "Try Again" at bounding box center [268, 139] width 56 height 14
click at [116, 72] on button "[DOMAIN_NAME](rightArrow)" at bounding box center [106, 72] width 64 height 13
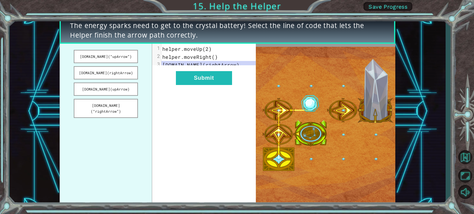
click at [238, 64] on pre "[DOMAIN_NAME](rightArrow)" at bounding box center [210, 65] width 99 height 8
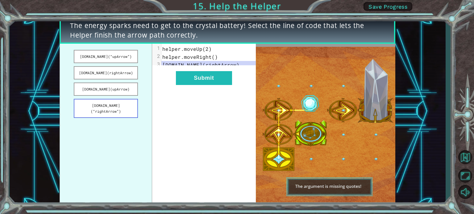
click at [117, 105] on button "[DOMAIN_NAME](“rightArrow”)" at bounding box center [106, 108] width 64 height 19
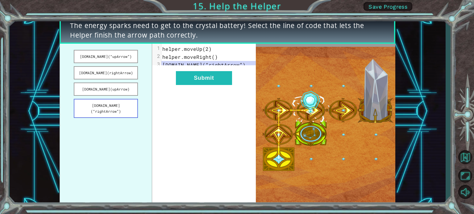
click at [131, 102] on button "[DOMAIN_NAME](“rightArrow”)" at bounding box center [106, 108] width 64 height 19
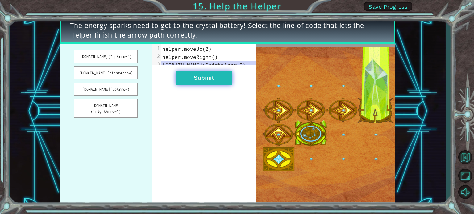
click at [223, 81] on button "Submit" at bounding box center [204, 78] width 56 height 14
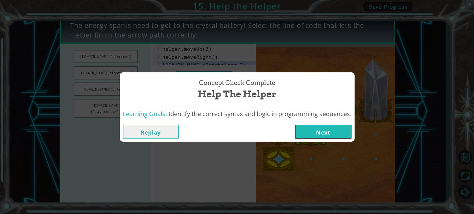
click at [310, 129] on button "Next" at bounding box center [323, 132] width 56 height 14
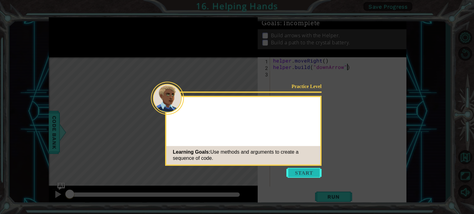
click at [296, 175] on button "Start" at bounding box center [303, 173] width 35 height 10
